Goal: Ask a question: Seek information or help from site administrators or community

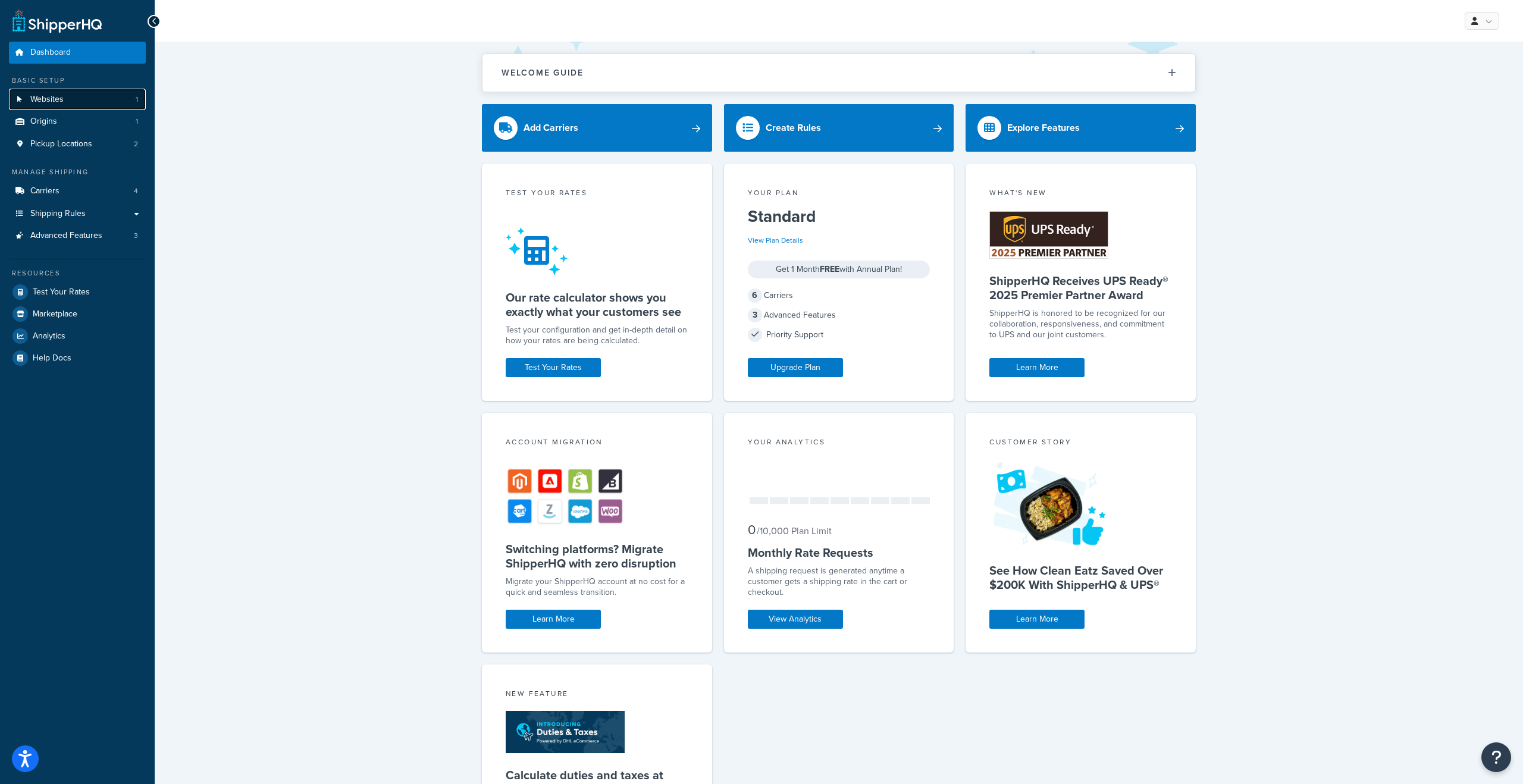
click at [52, 99] on span "Websites" at bounding box center [46, 99] width 33 height 10
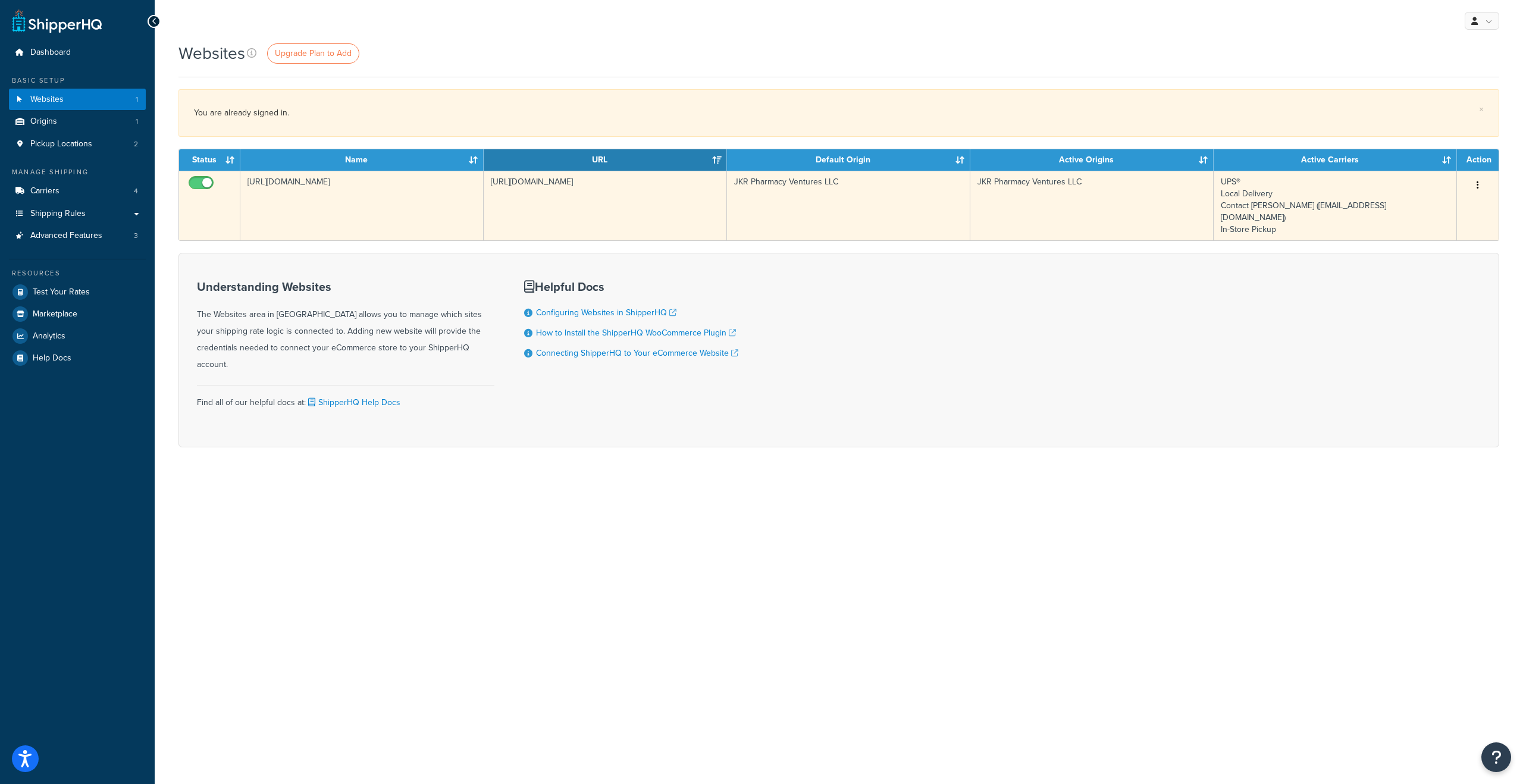
click at [1480, 184] on button "button" at bounding box center [1477, 185] width 16 height 19
click at [1422, 204] on link "Edit" at bounding box center [1430, 209] width 94 height 24
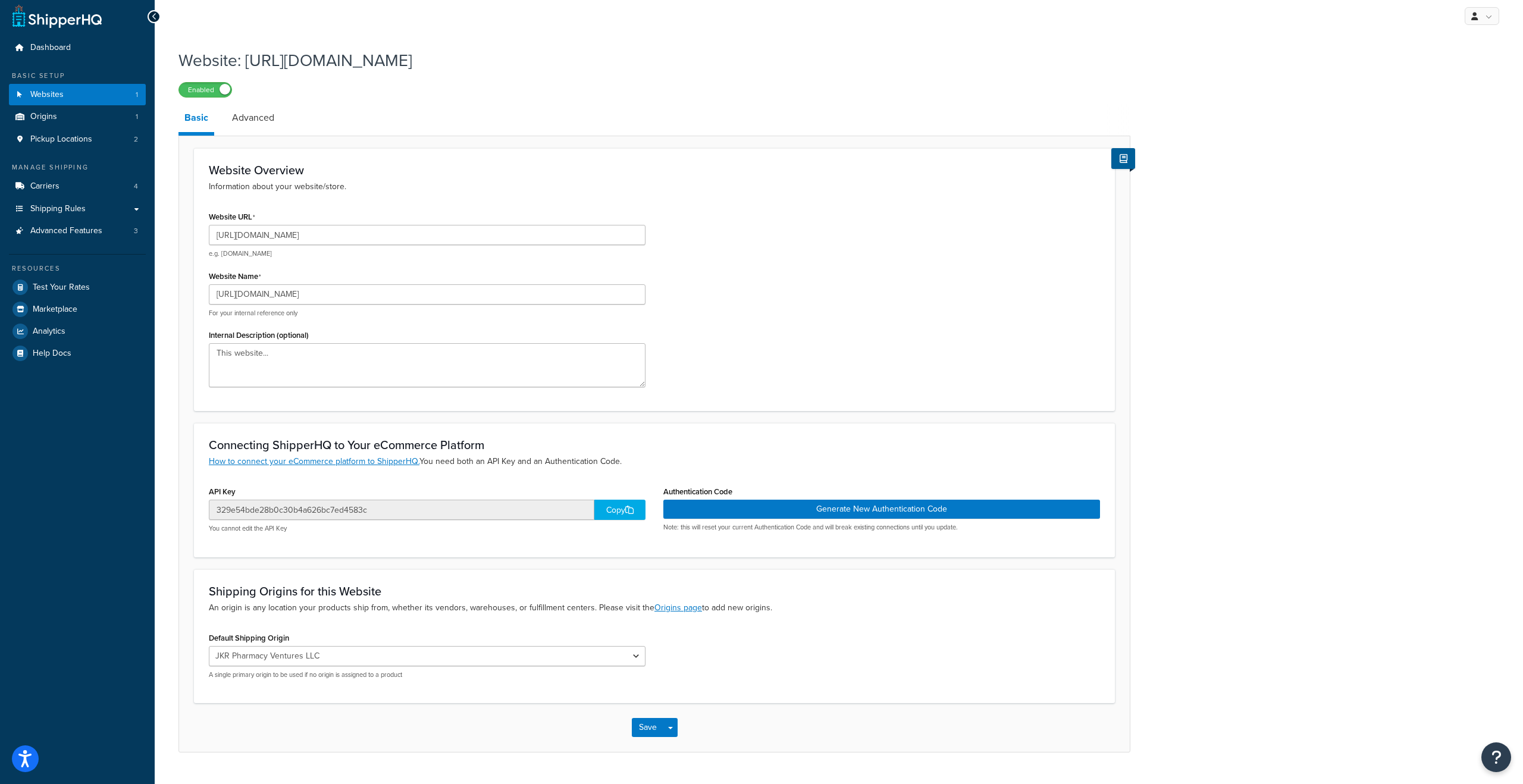
scroll to position [33, 0]
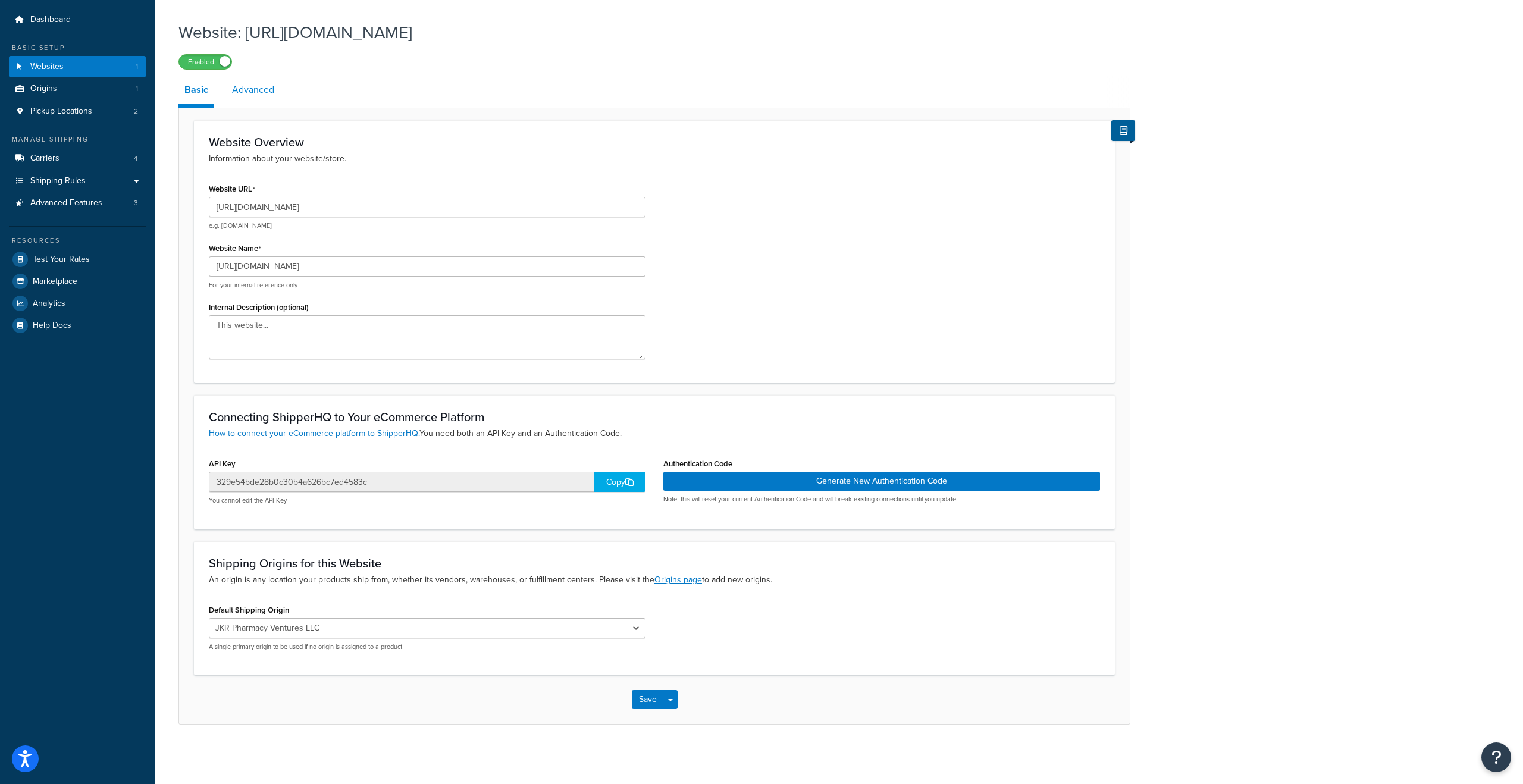
click at [251, 84] on link "Advanced" at bounding box center [253, 90] width 54 height 29
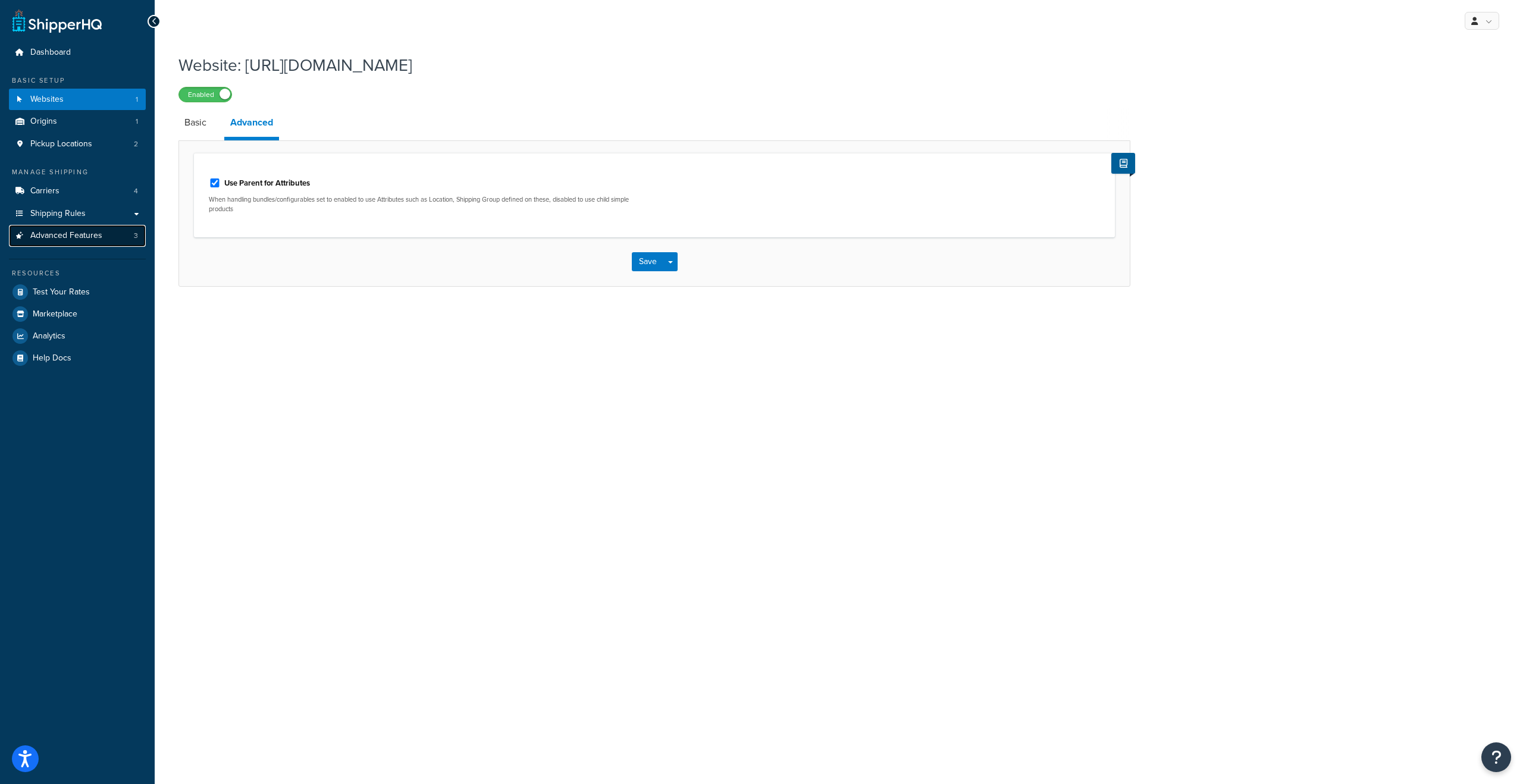
click at [65, 233] on span "Advanced Features" at bounding box center [66, 235] width 72 height 10
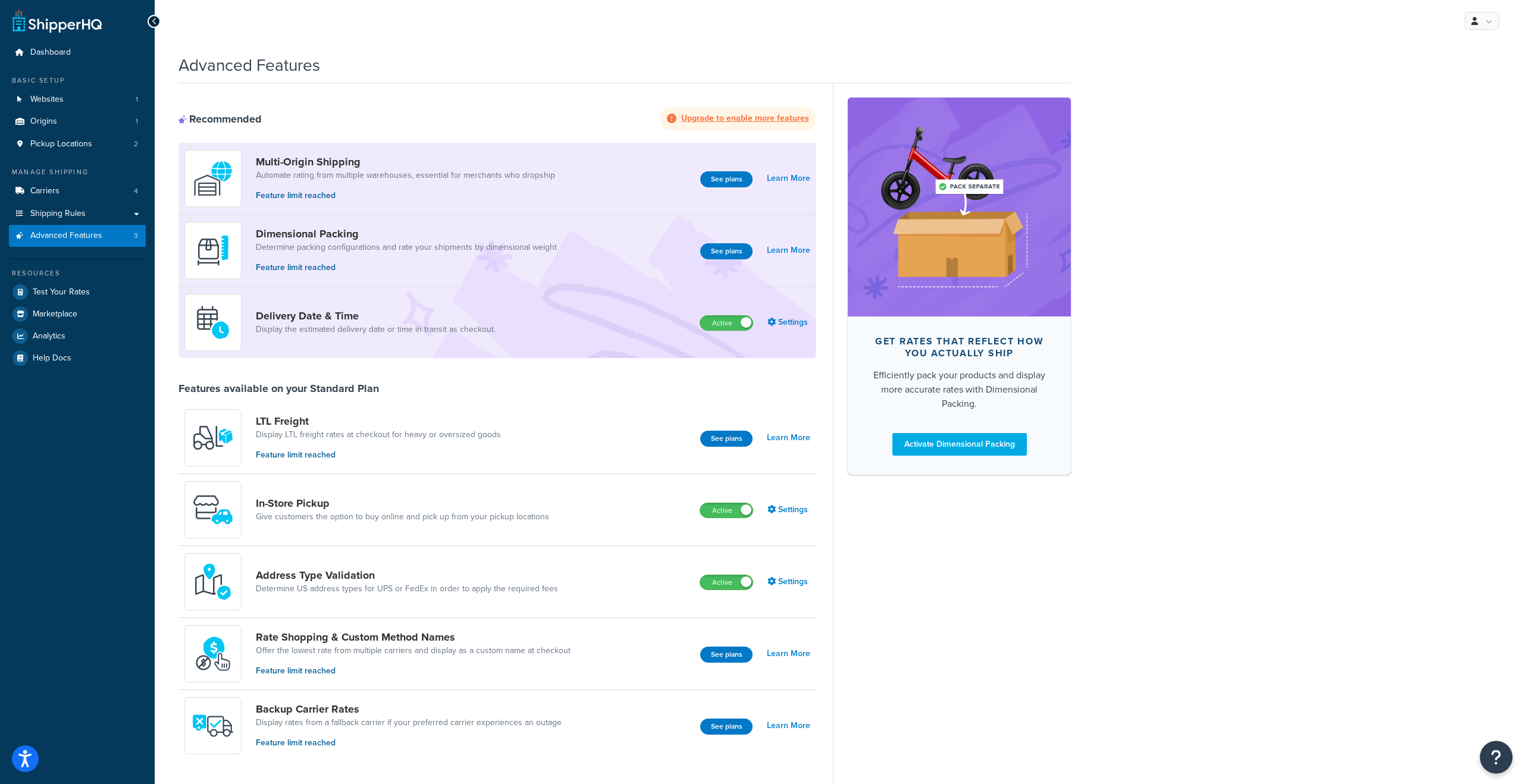
click at [1502, 760] on button "Open Resource Center" at bounding box center [1497, 757] width 33 height 33
click at [1433, 657] on link "Get Help from Support" at bounding box center [1437, 656] width 124 height 19
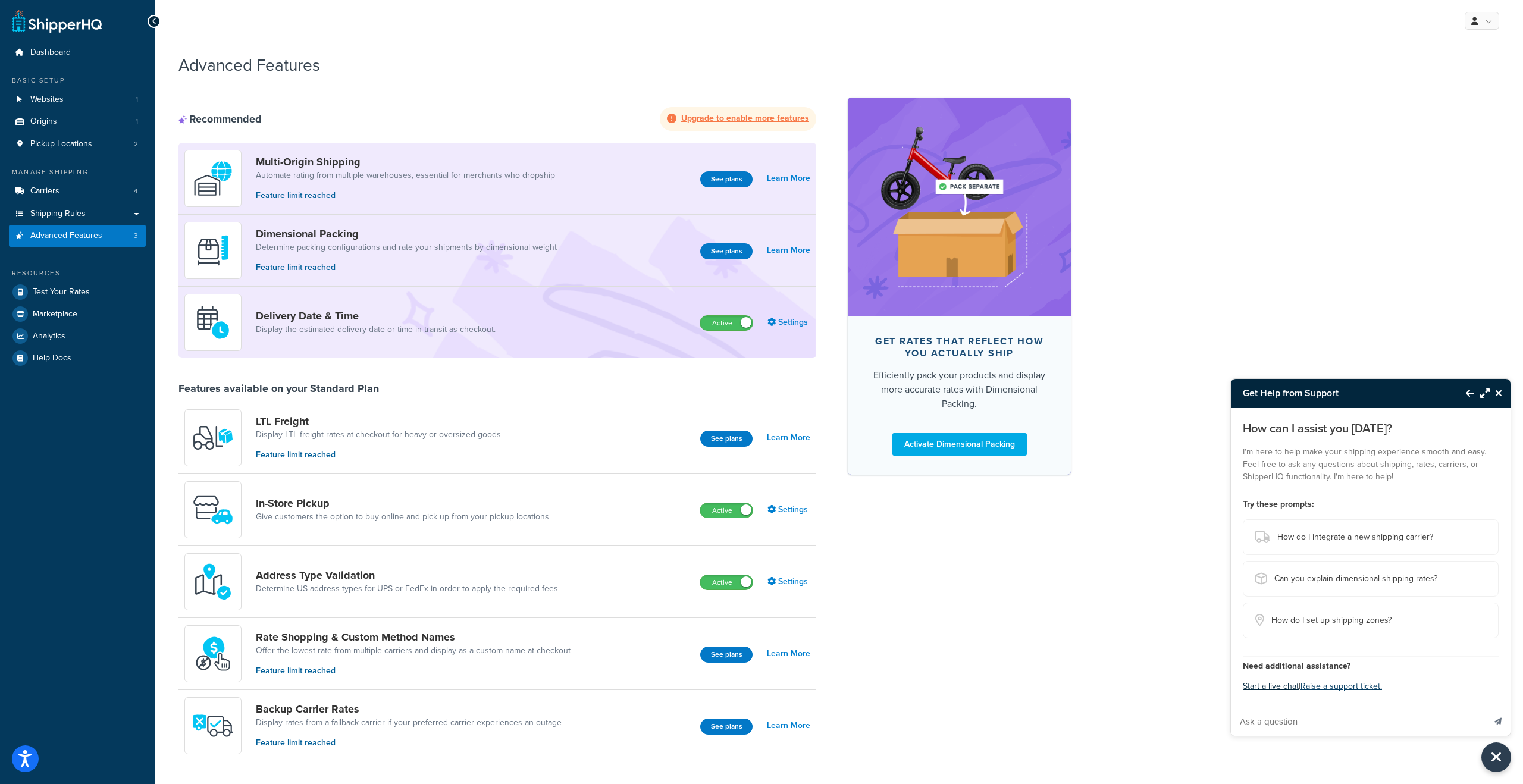
click at [1278, 690] on button "Start a live chat" at bounding box center [1270, 686] width 56 height 16
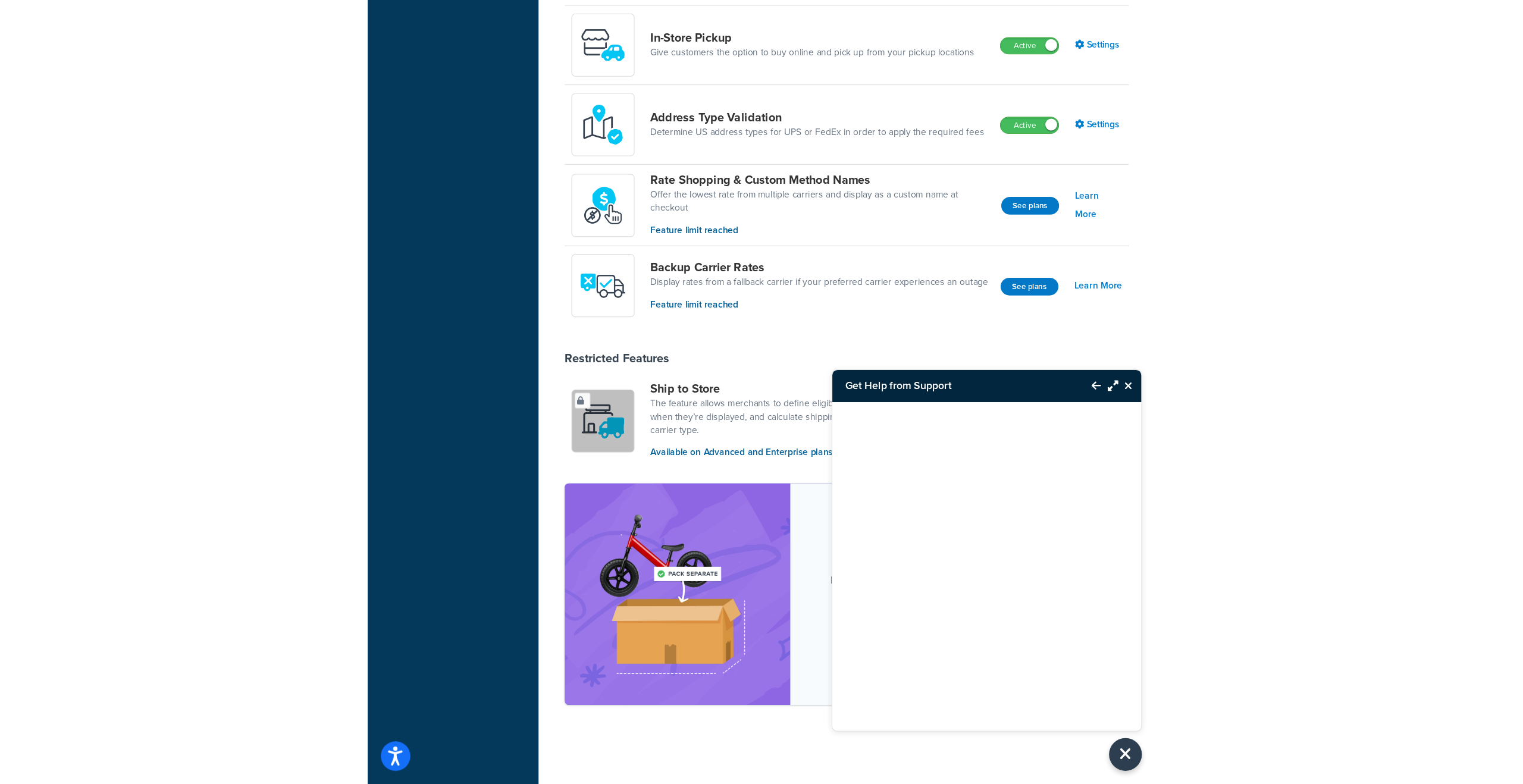
scroll to position [154, 0]
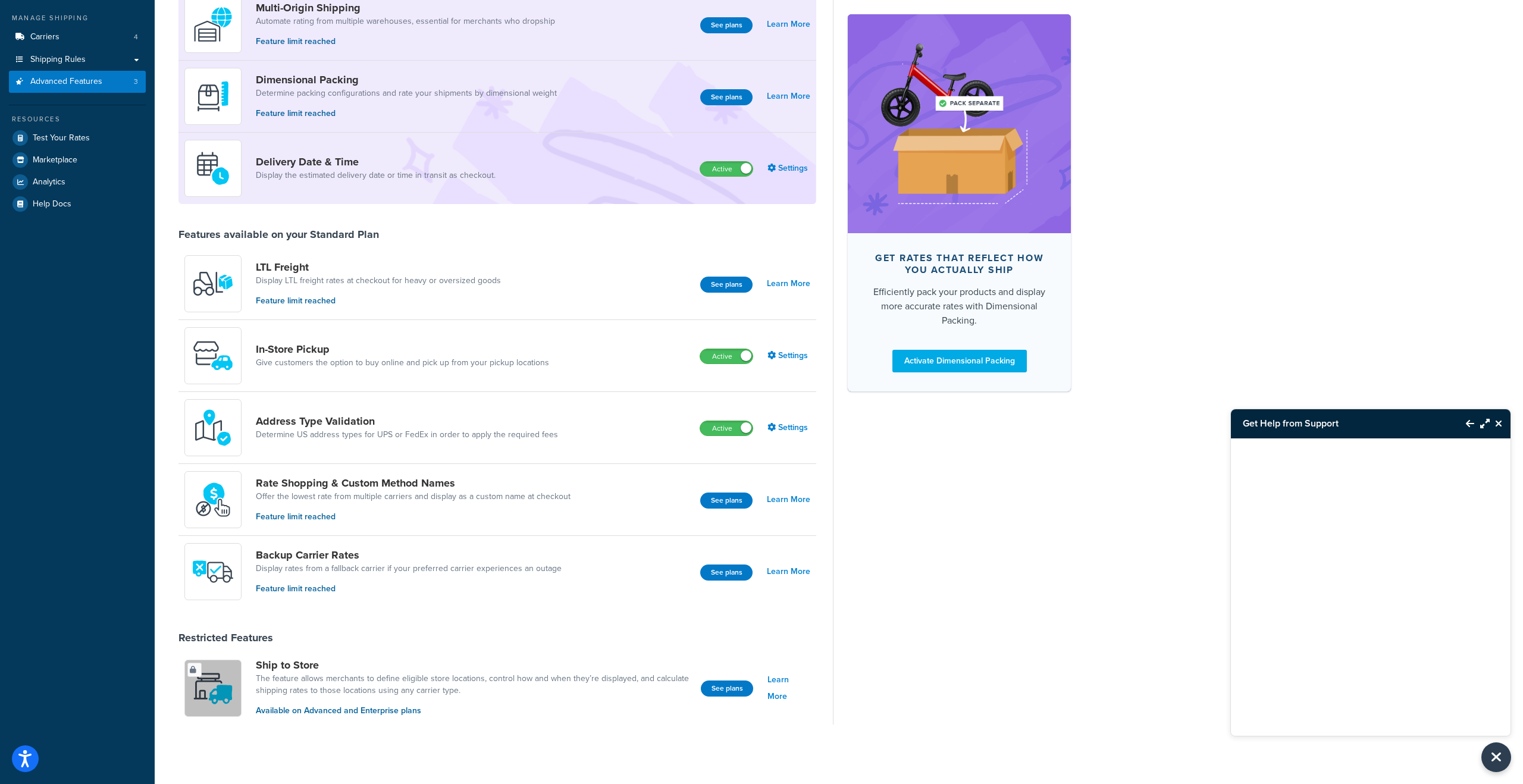
click at [1502, 424] on icon "Close Resource Center" at bounding box center [1499, 423] width 7 height 10
